Goal: Information Seeking & Learning: Learn about a topic

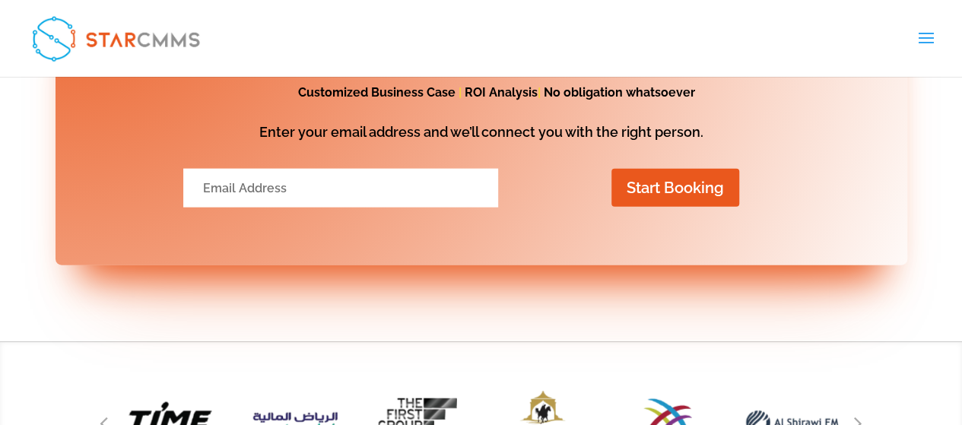
scroll to position [1825, 0]
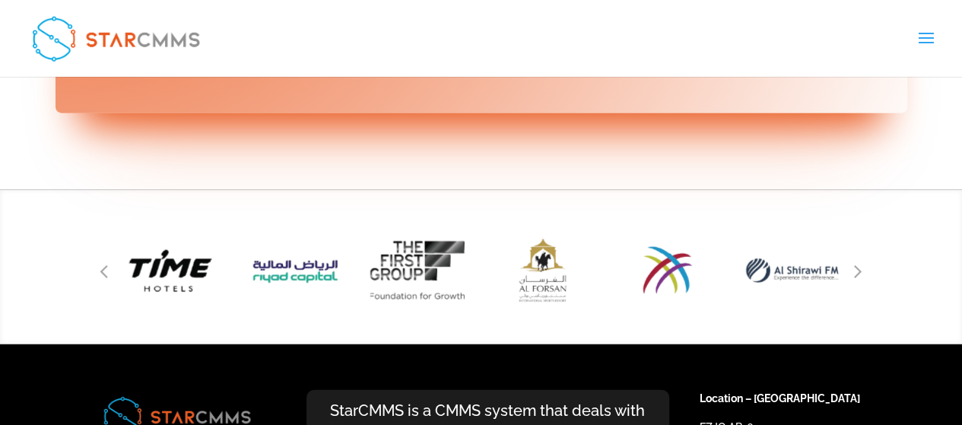
click at [424, 221] on img "5 / 51" at bounding box center [418, 271] width 131 height 122
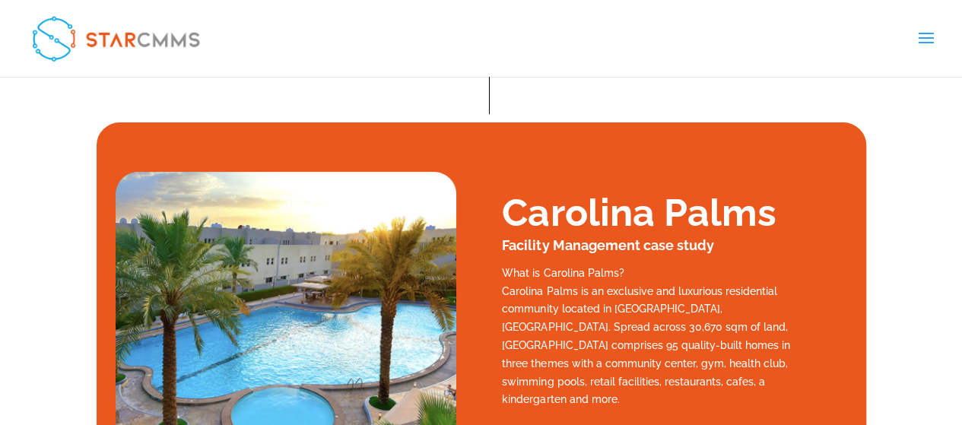
scroll to position [0, 0]
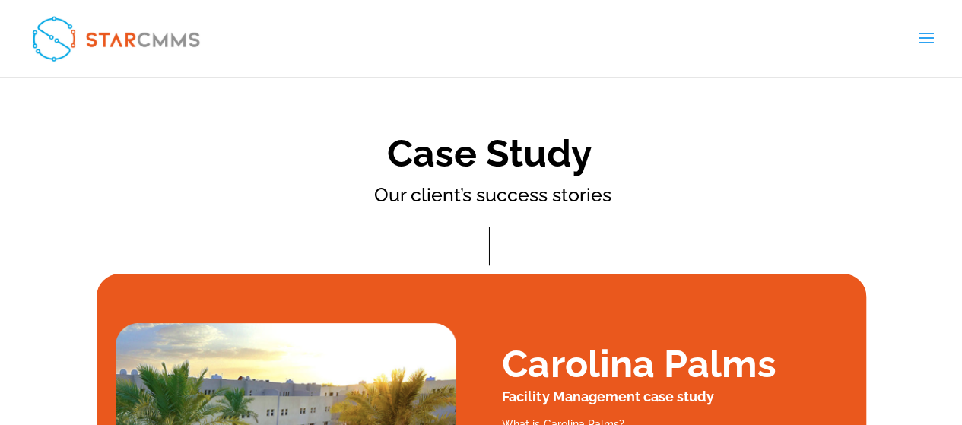
click at [933, 41] on span at bounding box center [925, 48] width 24 height 43
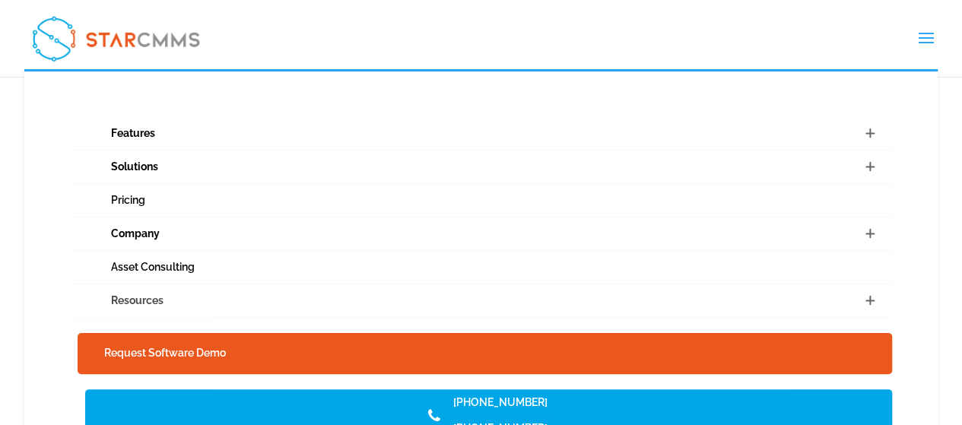
click at [259, 303] on link "Resources" at bounding box center [481, 300] width 823 height 33
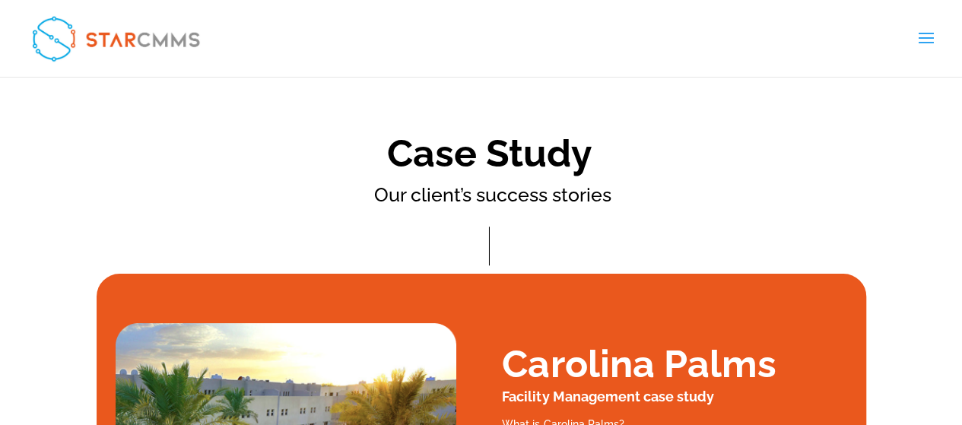
click at [925, 40] on span at bounding box center [925, 48] width 24 height 43
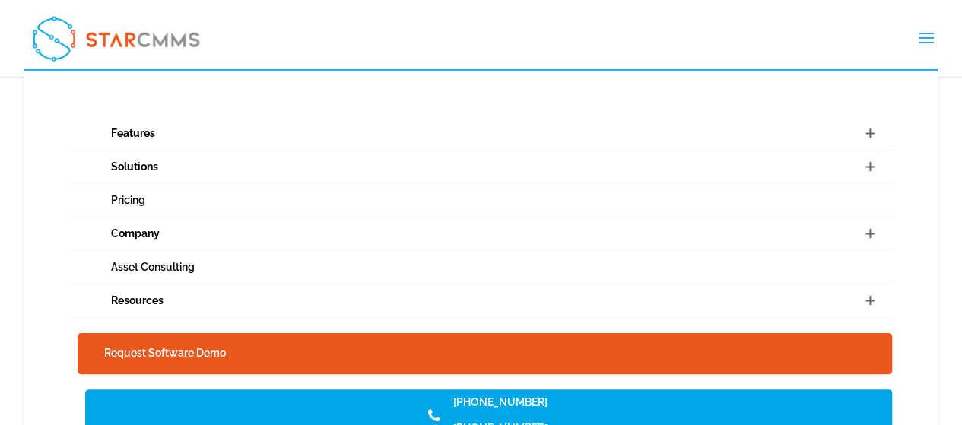
click at [871, 299] on span at bounding box center [869, 300] width 46 height 33
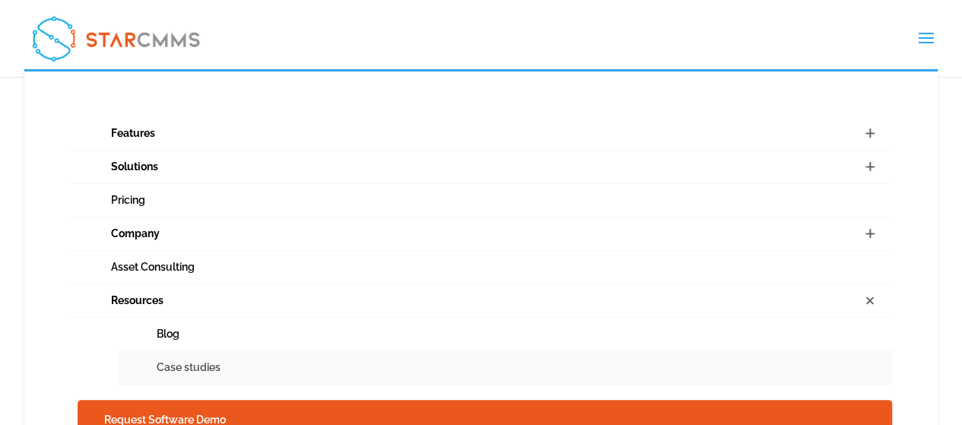
click at [192, 366] on link "Case studies" at bounding box center [505, 367] width 774 height 33
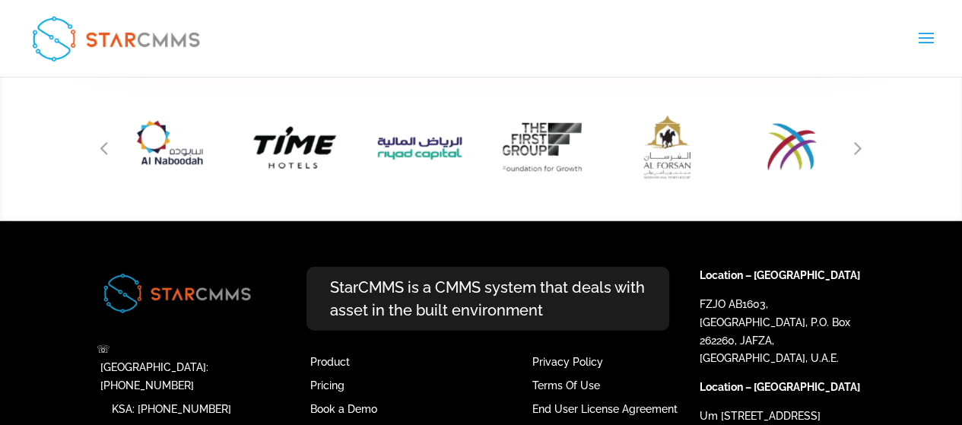
scroll to position [1971, 0]
